Goal: Information Seeking & Learning: Learn about a topic

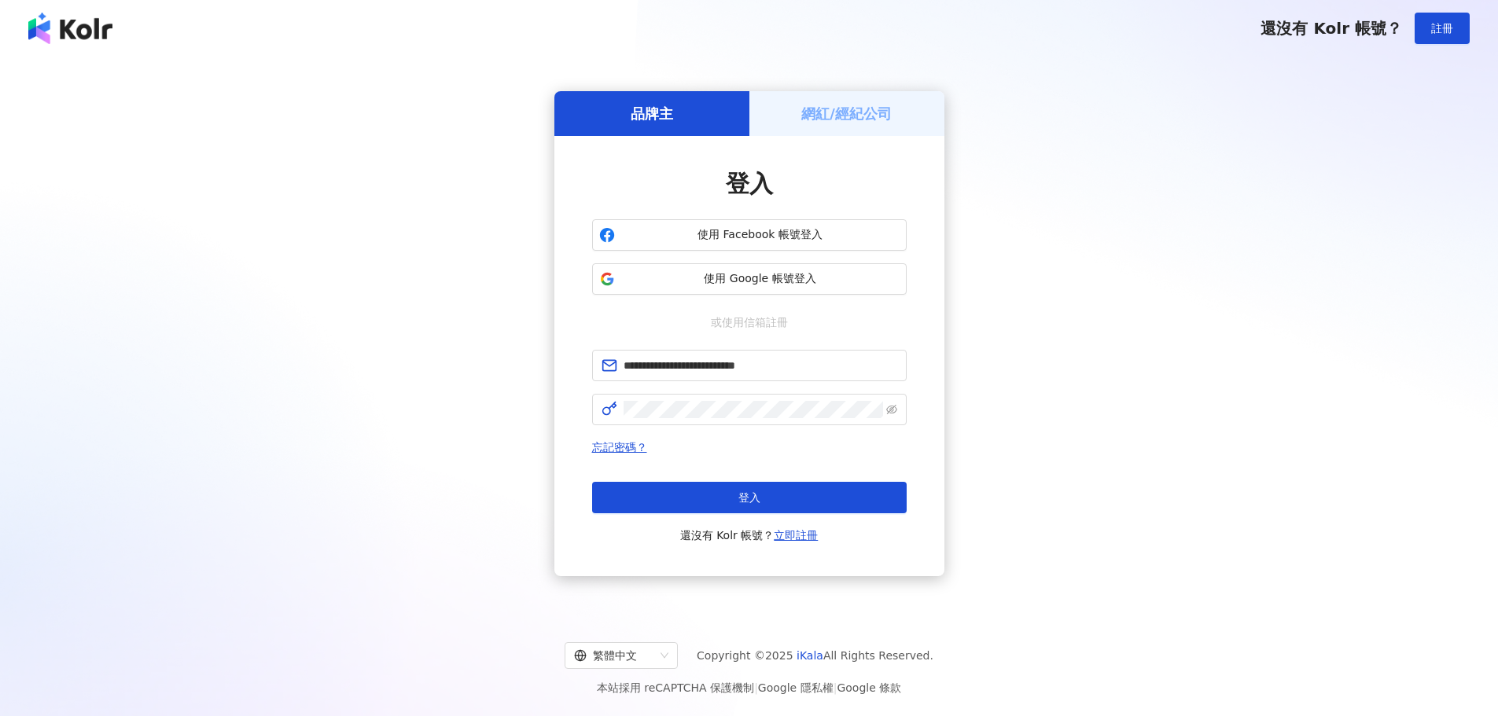
click at [786, 493] on button "登入" at bounding box center [749, 497] width 315 height 31
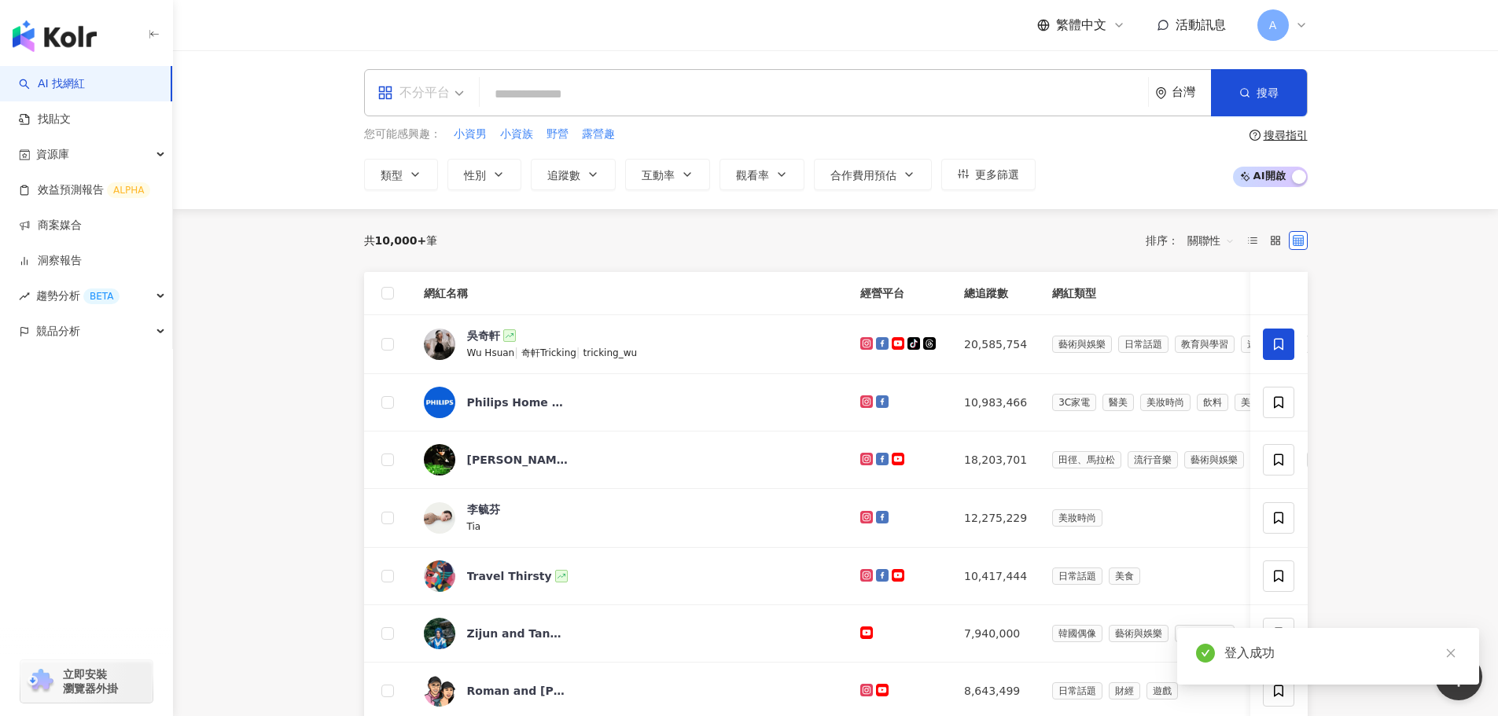
click at [451, 86] on span "不分平台" at bounding box center [420, 92] width 87 height 25
click at [451, 85] on span "不分平台" at bounding box center [420, 92] width 87 height 25
click at [978, 178] on span "更多篩選" at bounding box center [997, 174] width 44 height 13
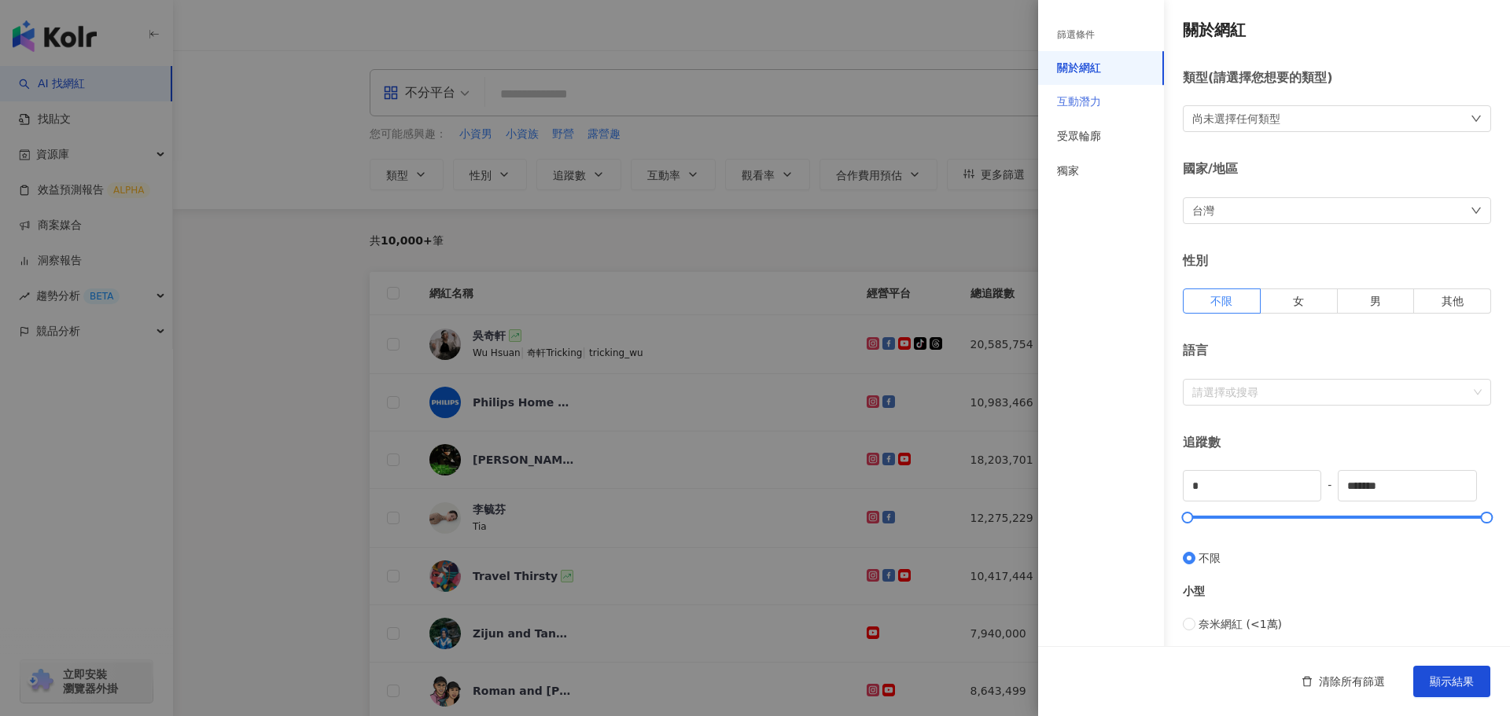
click at [1107, 97] on div "互動潛力" at bounding box center [1101, 102] width 126 height 35
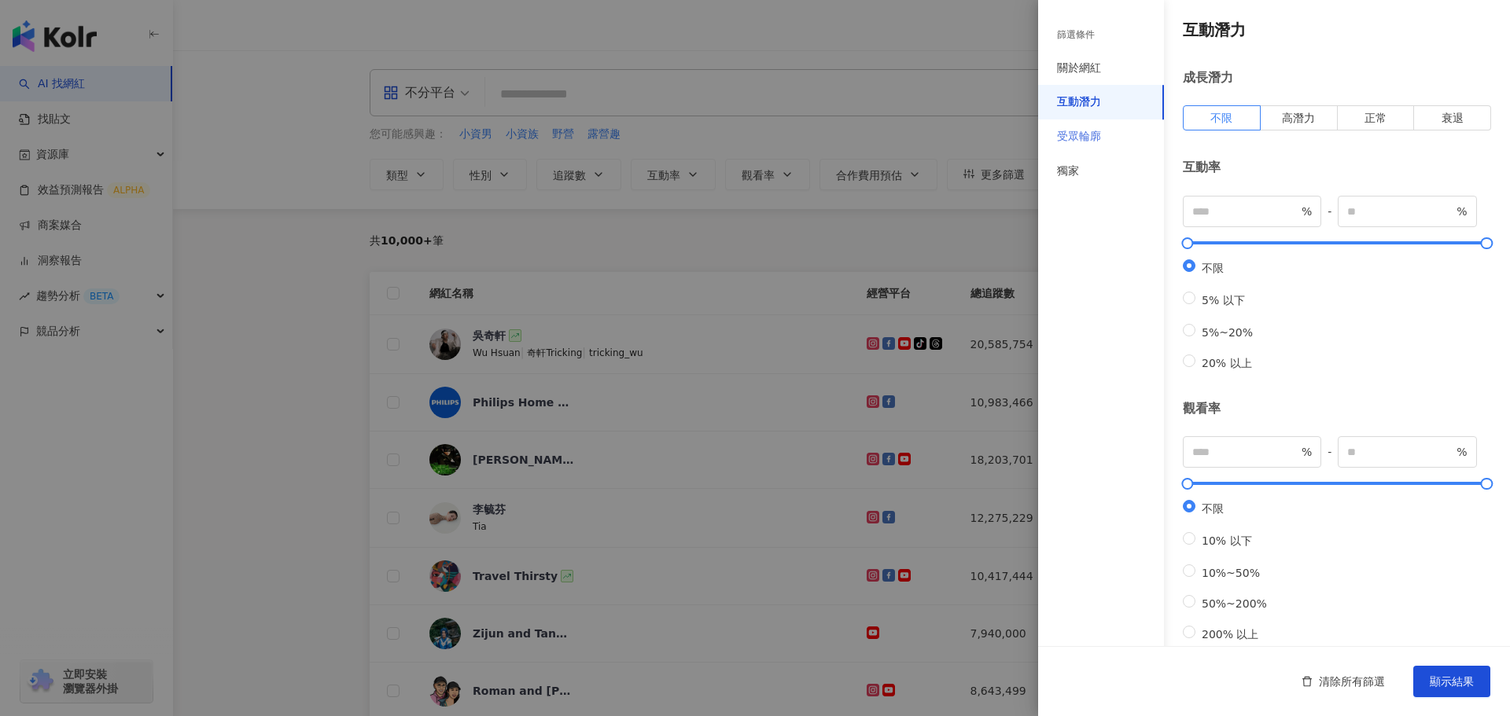
click at [1085, 149] on div "受眾輪廓" at bounding box center [1101, 137] width 126 height 35
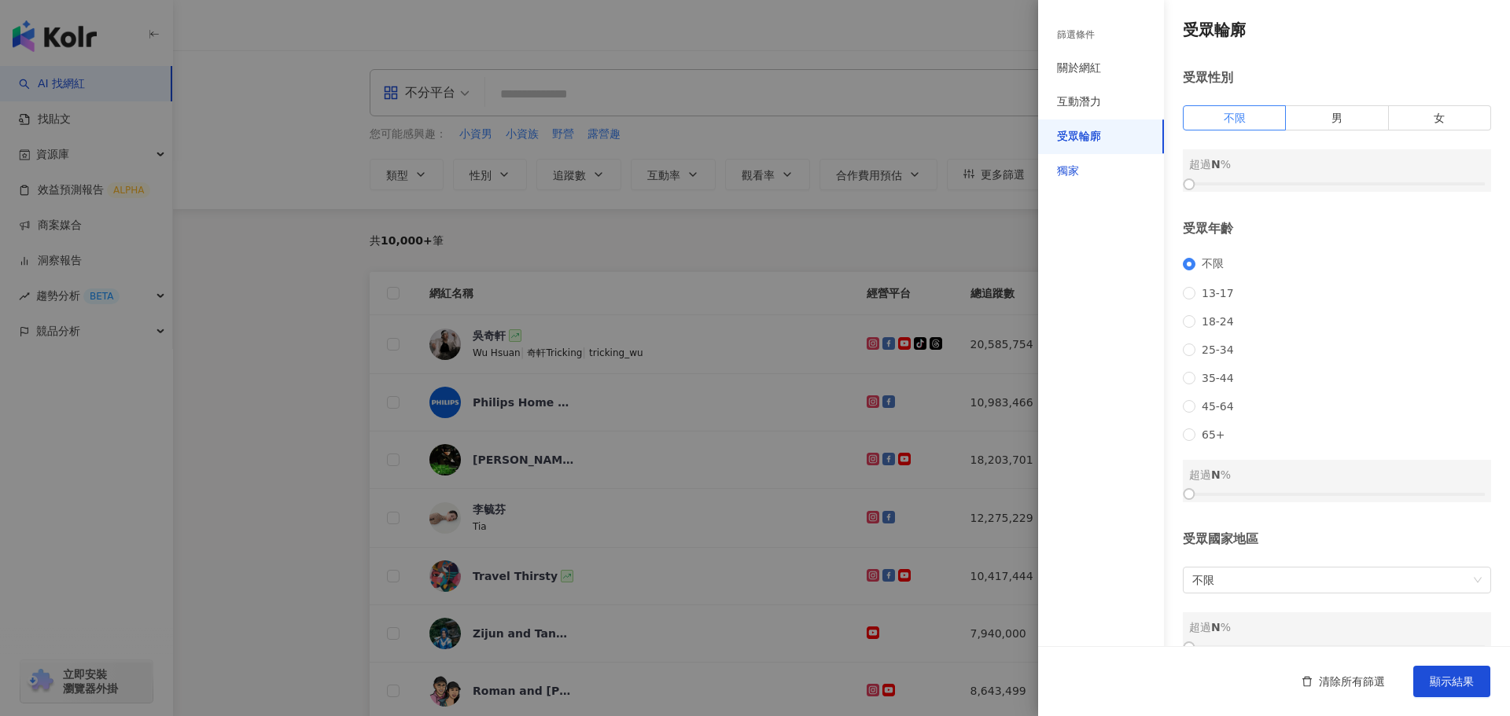
click at [1069, 164] on div "獨家" at bounding box center [1068, 172] width 22 height 16
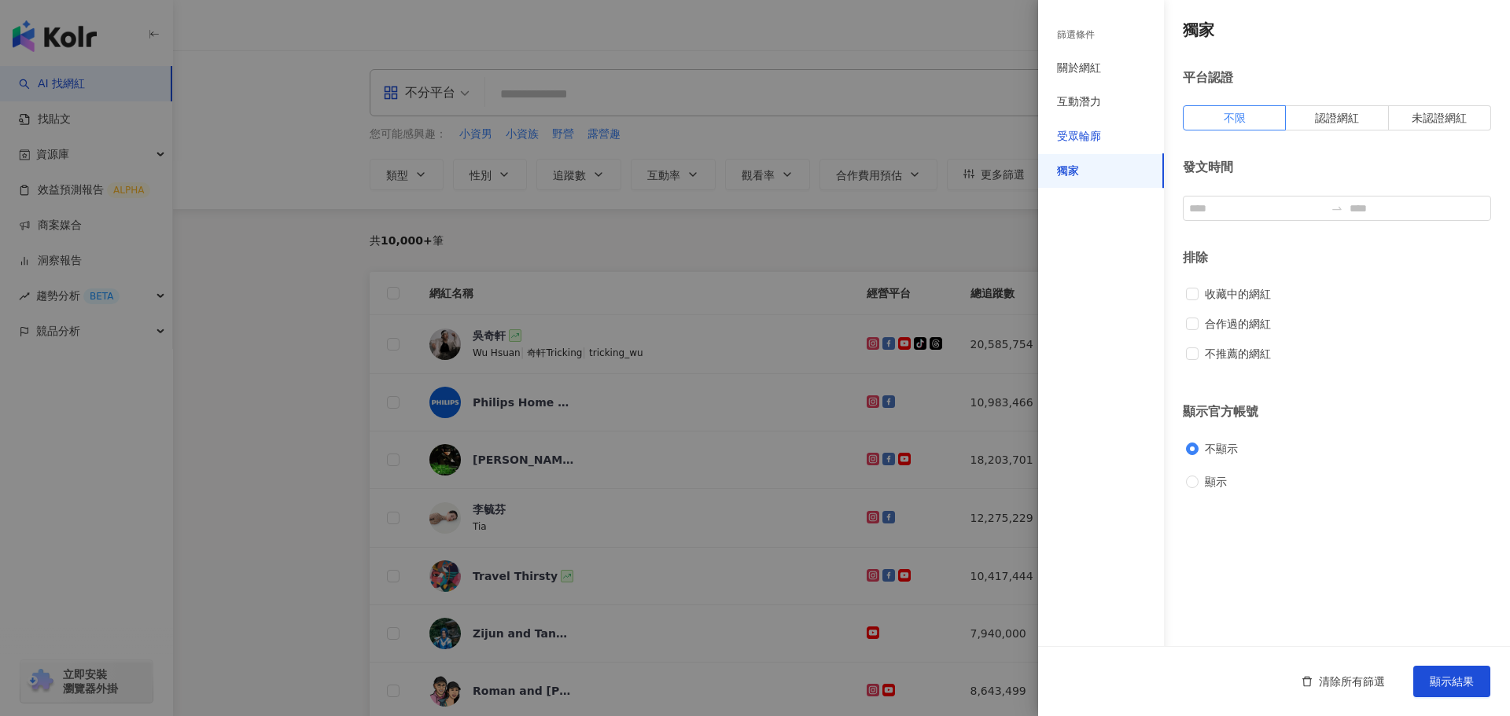
click at [1099, 140] on div "受眾輪廓" at bounding box center [1079, 137] width 44 height 16
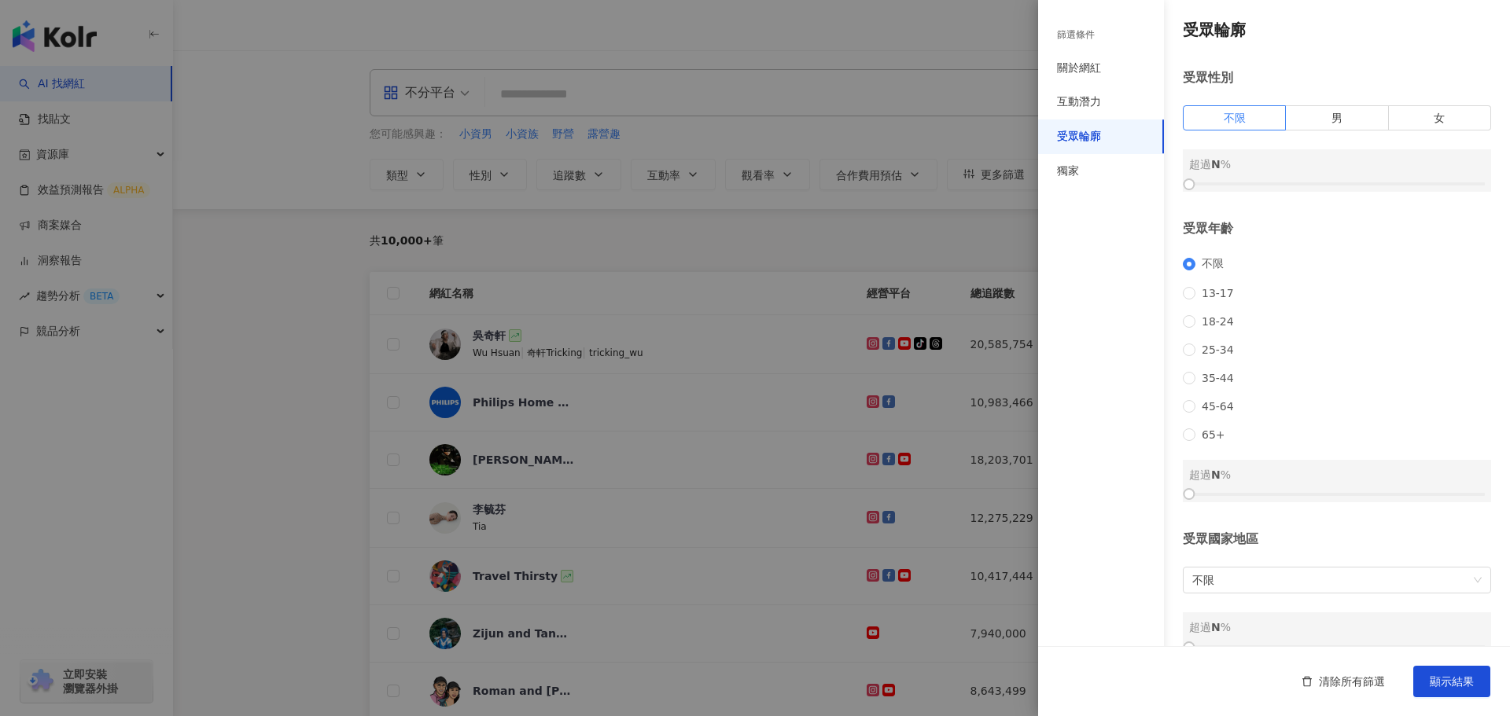
click at [1106, 45] on div "篩選條件" at bounding box center [1101, 35] width 126 height 32
click at [1091, 66] on div "關於網紅" at bounding box center [1079, 69] width 44 height 16
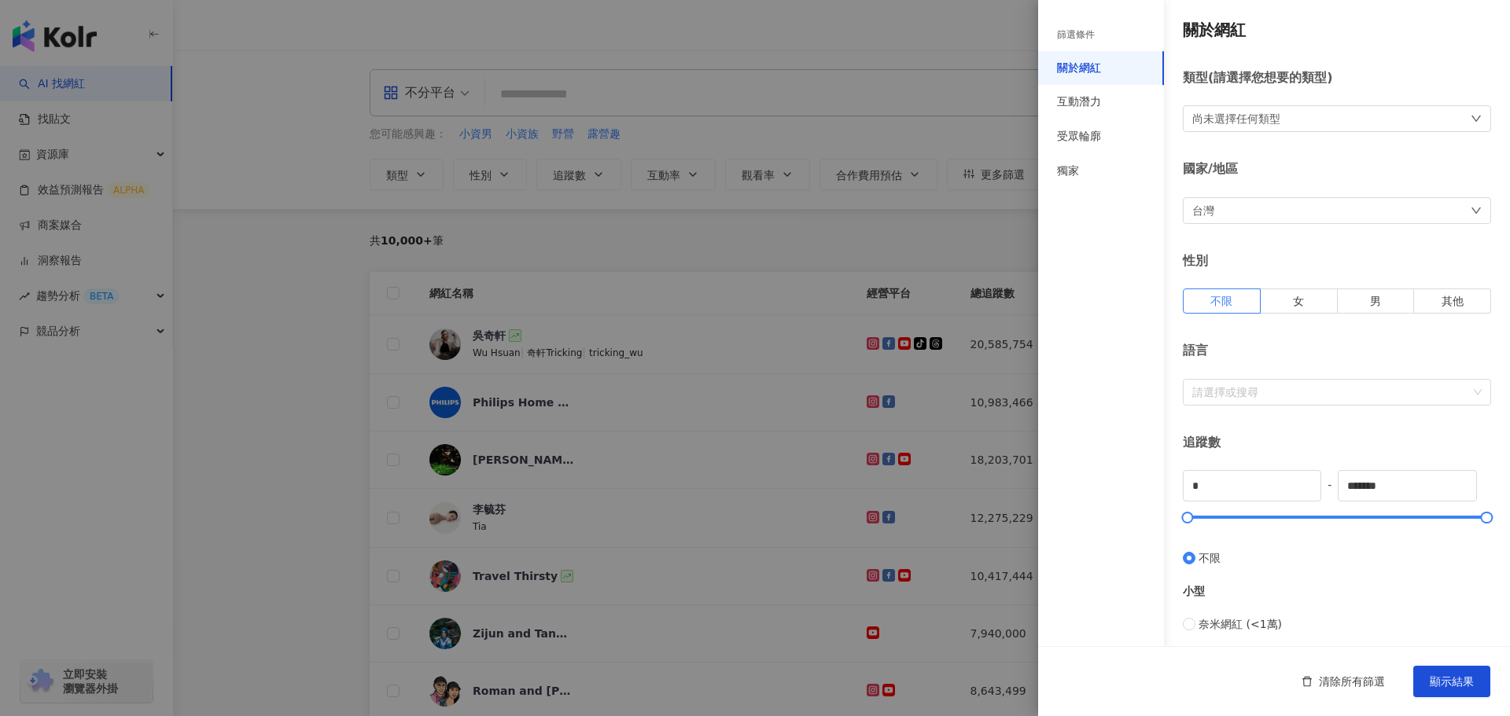
click at [397, 327] on div at bounding box center [755, 358] width 1510 height 716
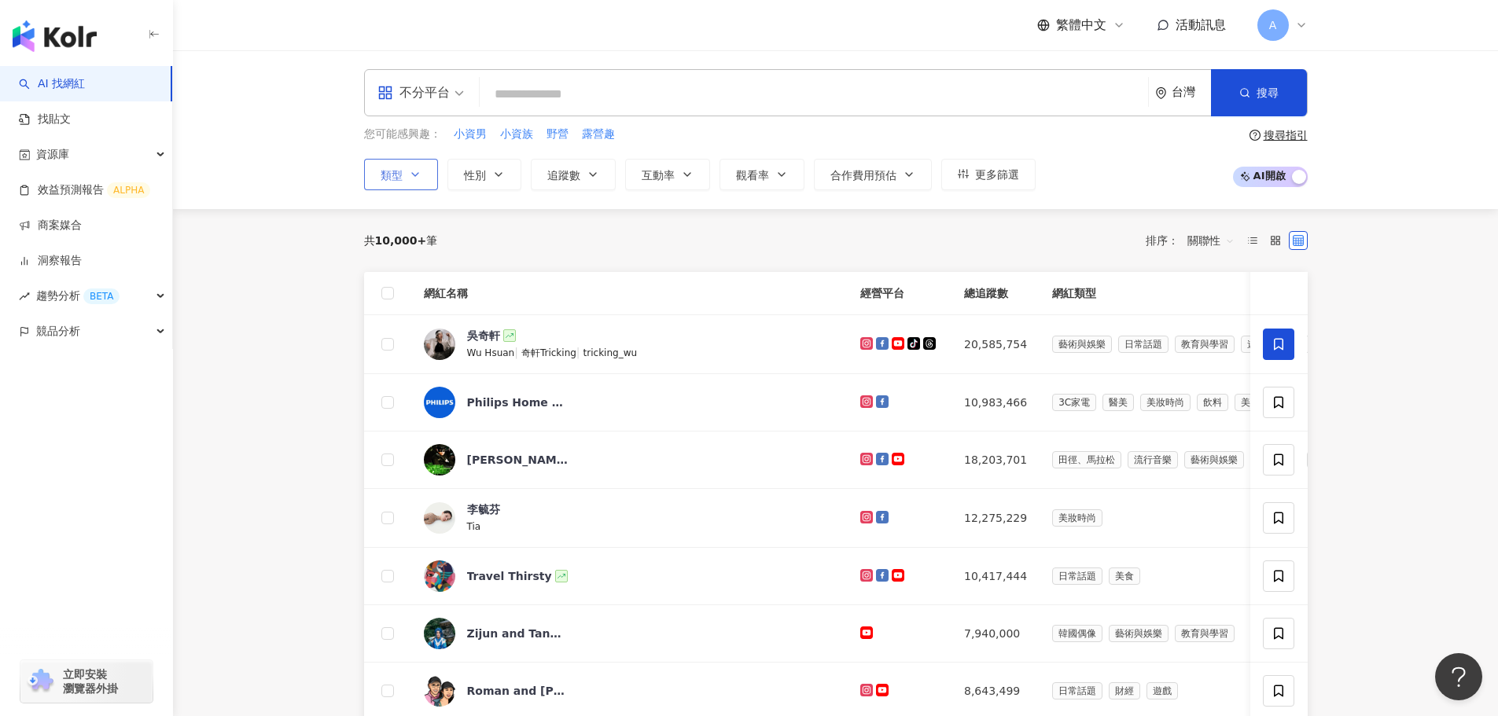
click at [423, 172] on button "類型" at bounding box center [401, 174] width 74 height 31
